Goal: Task Accomplishment & Management: Use online tool/utility

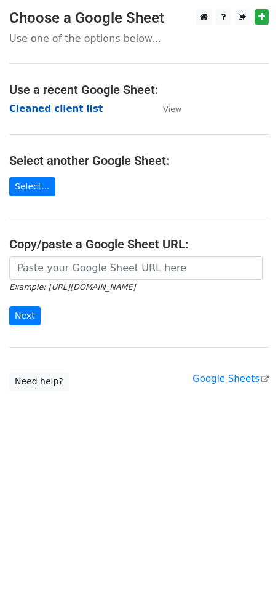
click at [42, 109] on strong "Cleaned client list" at bounding box center [56, 108] width 94 height 11
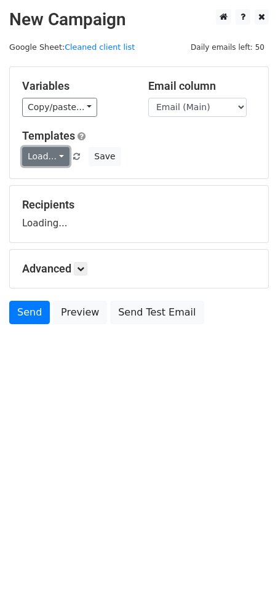
click at [42, 156] on link "Load..." at bounding box center [45, 156] width 47 height 19
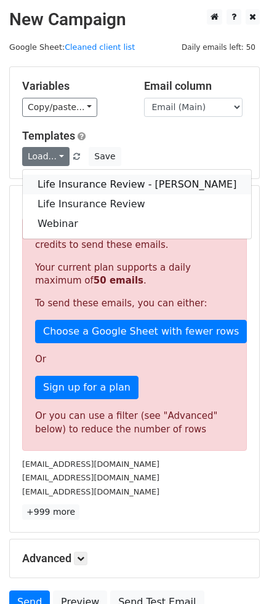
click at [75, 186] on link "Life Insurance Review - Robert" at bounding box center [137, 185] width 228 height 20
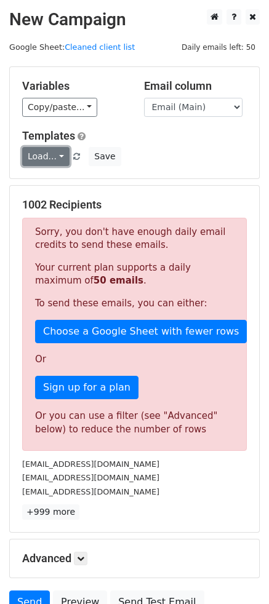
click at [63, 157] on link "Load..." at bounding box center [45, 156] width 47 height 19
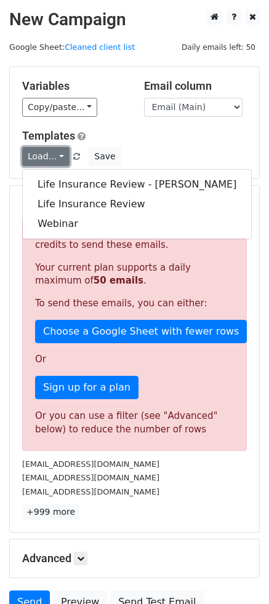
click at [63, 157] on link "Load..." at bounding box center [45, 156] width 47 height 19
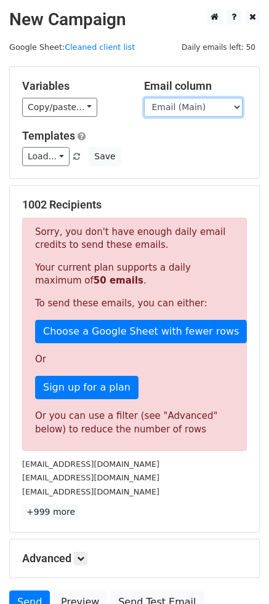
click at [213, 110] on select "Email (Main) Email (Secondary) Day 1 Day 2 Day 3 Day 4 Day 5" at bounding box center [193, 107] width 98 height 19
select select "Day 3"
click at [144, 98] on select "Email (Main) Email (Secondary) Day 1 Day 2 Day 3 Day 4 Day 5" at bounding box center [193, 107] width 98 height 19
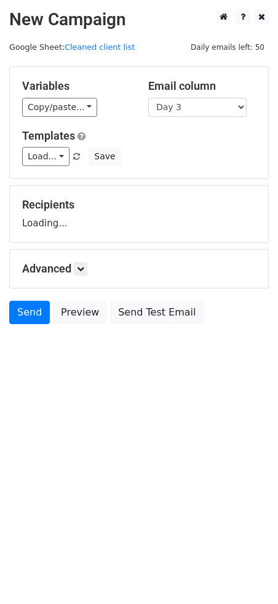
click at [165, 149] on div "Load... Life Insurance Review - Robert Life Insurance Review Webinar Save" at bounding box center [139, 156] width 252 height 19
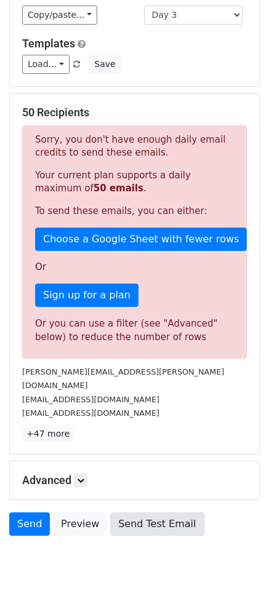
scroll to position [114, 0]
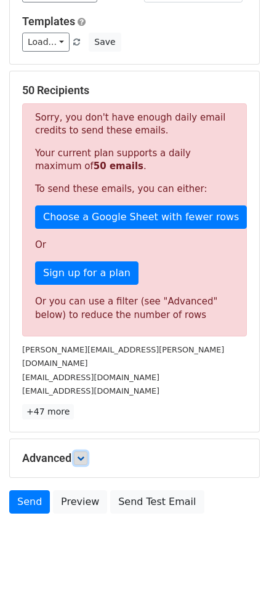
click at [82, 455] on icon at bounding box center [80, 458] width 7 height 7
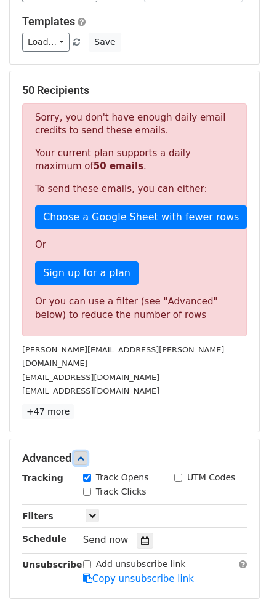
click at [82, 455] on icon at bounding box center [80, 458] width 7 height 7
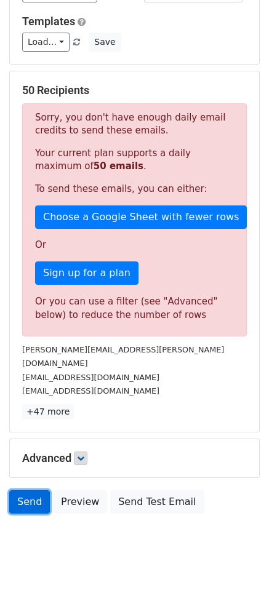
click at [26, 490] on link "Send" at bounding box center [29, 501] width 41 height 23
